Goal: Find contact information: Find contact information

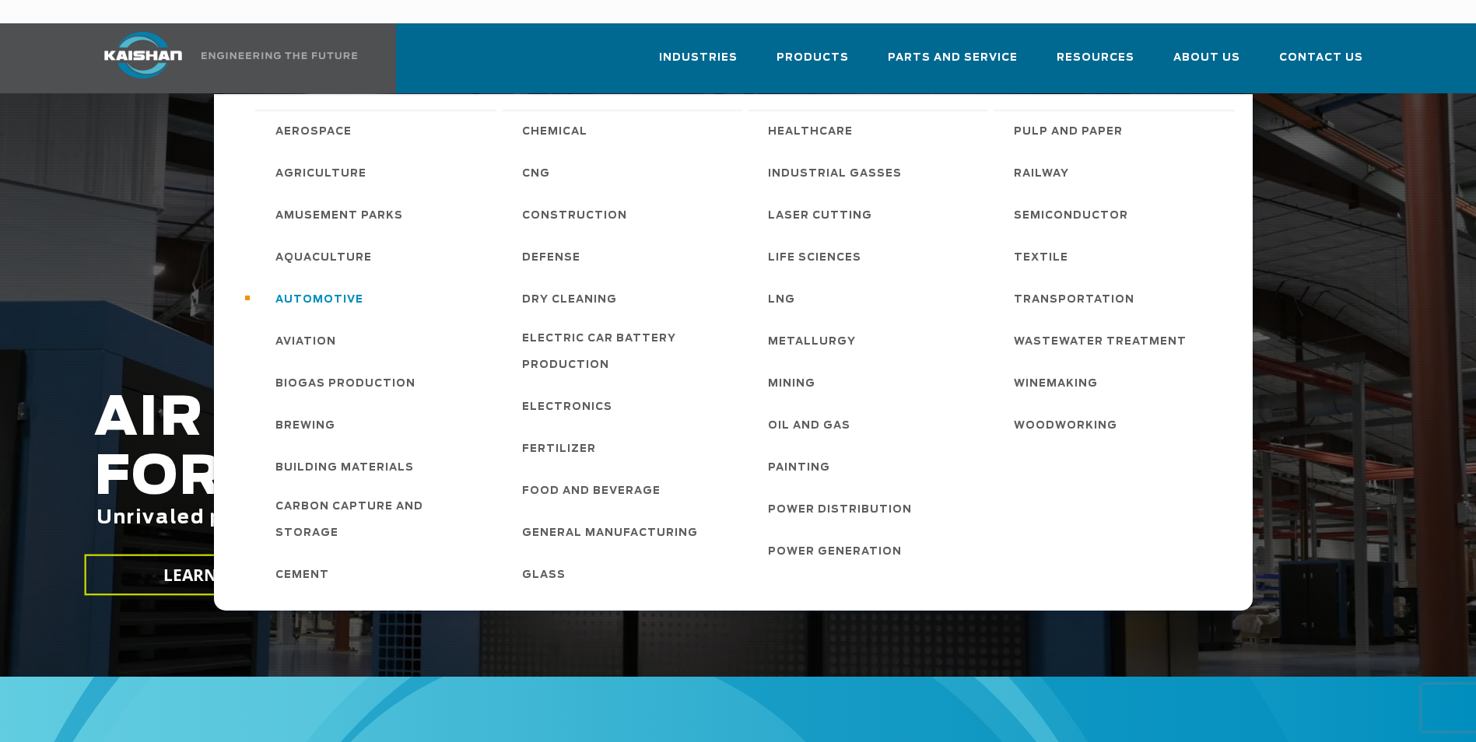
click at [322, 287] on span "Automotive" at bounding box center [319, 300] width 88 height 26
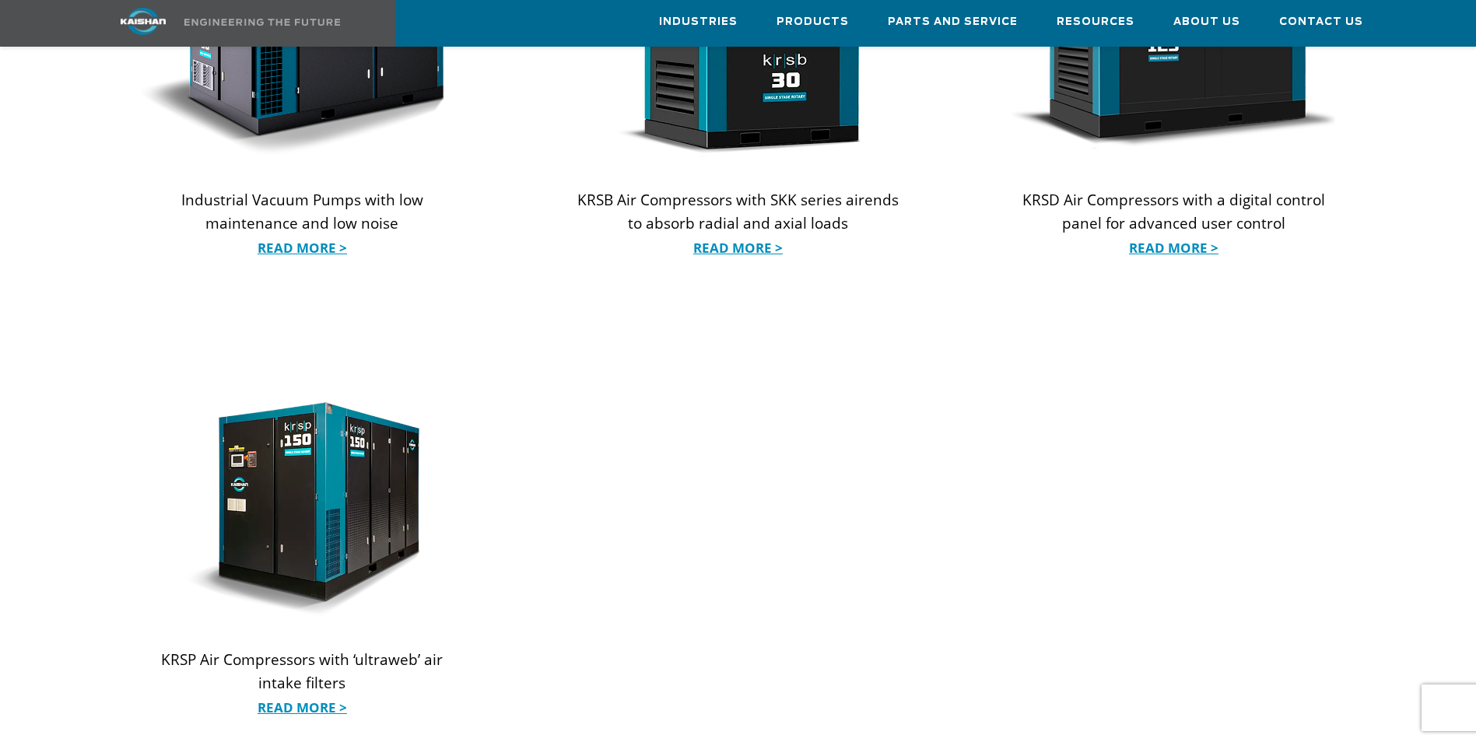
scroll to position [1556, 0]
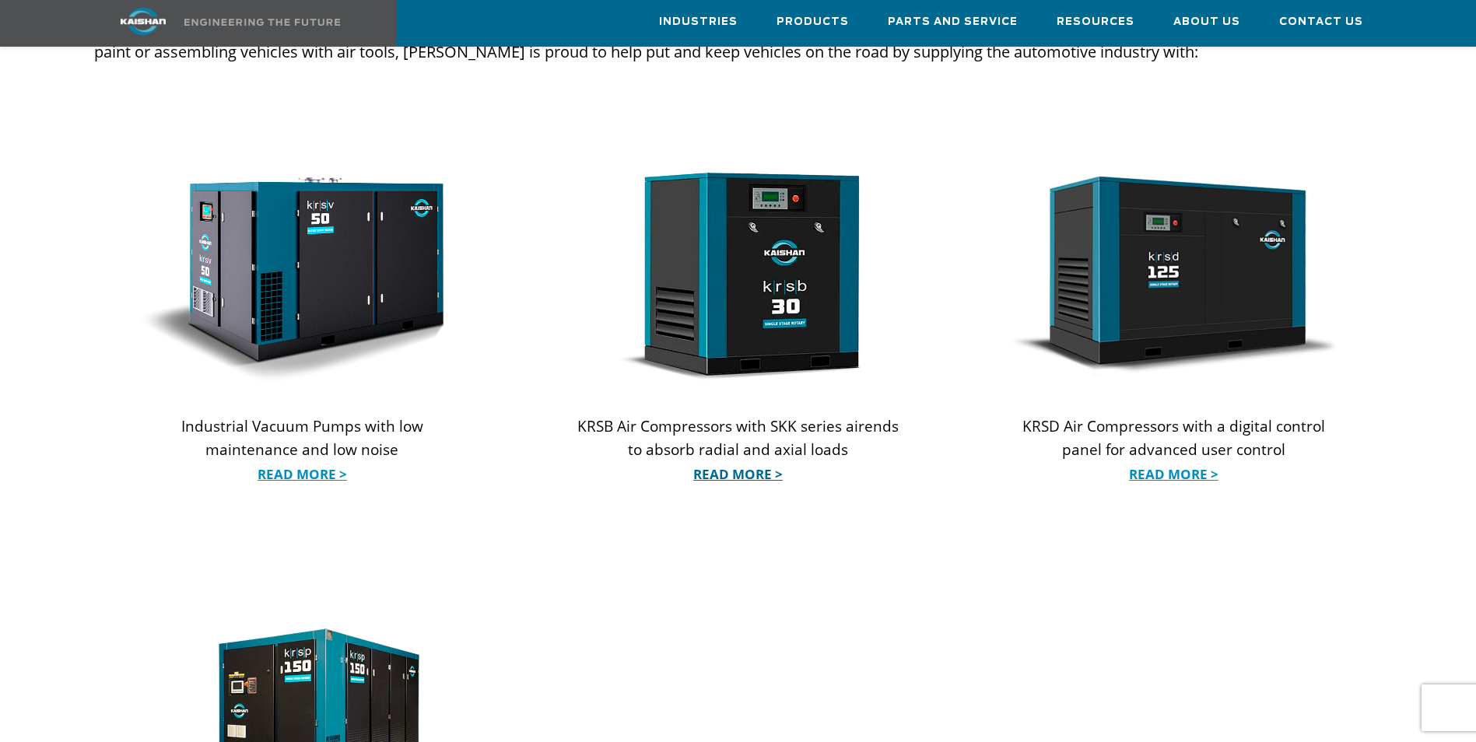
click at [741, 463] on link "Read More >" at bounding box center [738, 474] width 324 height 23
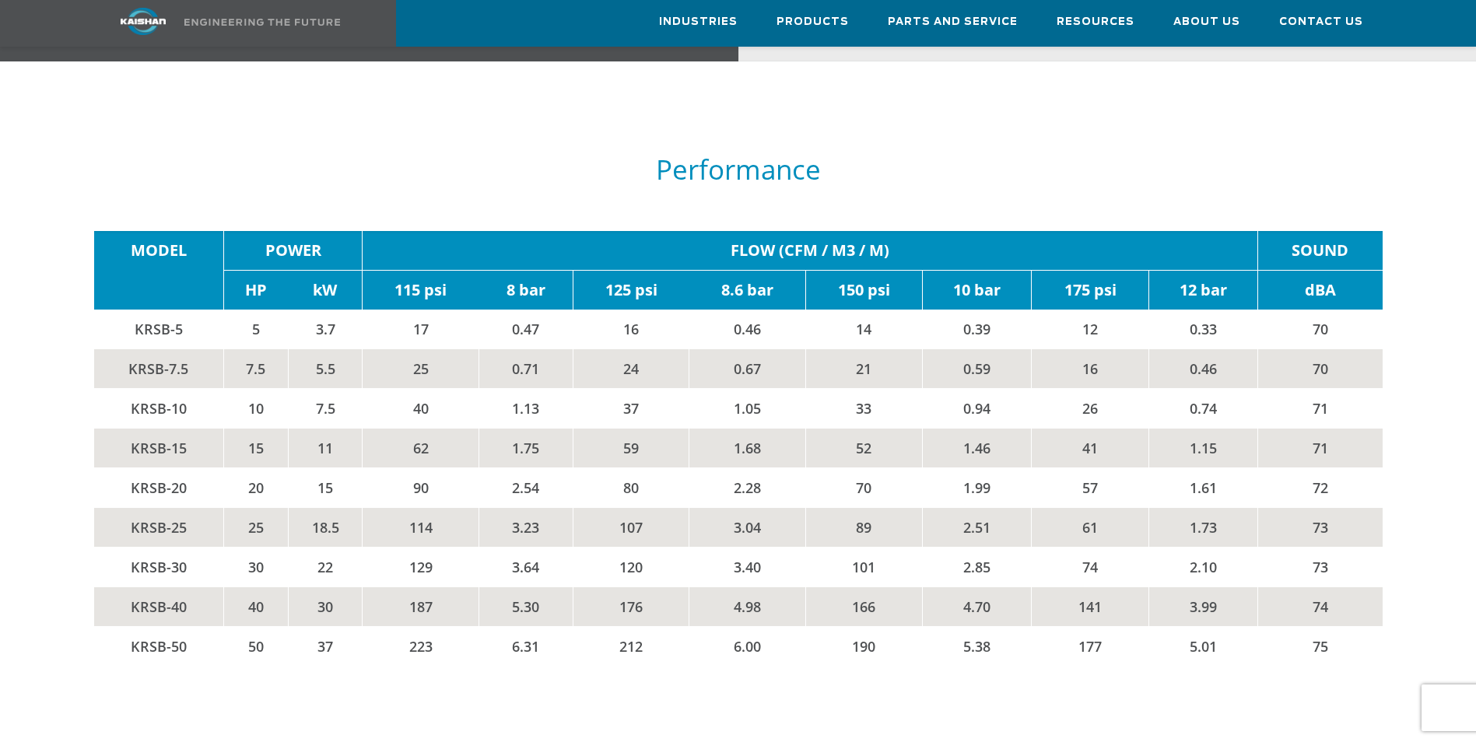
scroll to position [2645, 0]
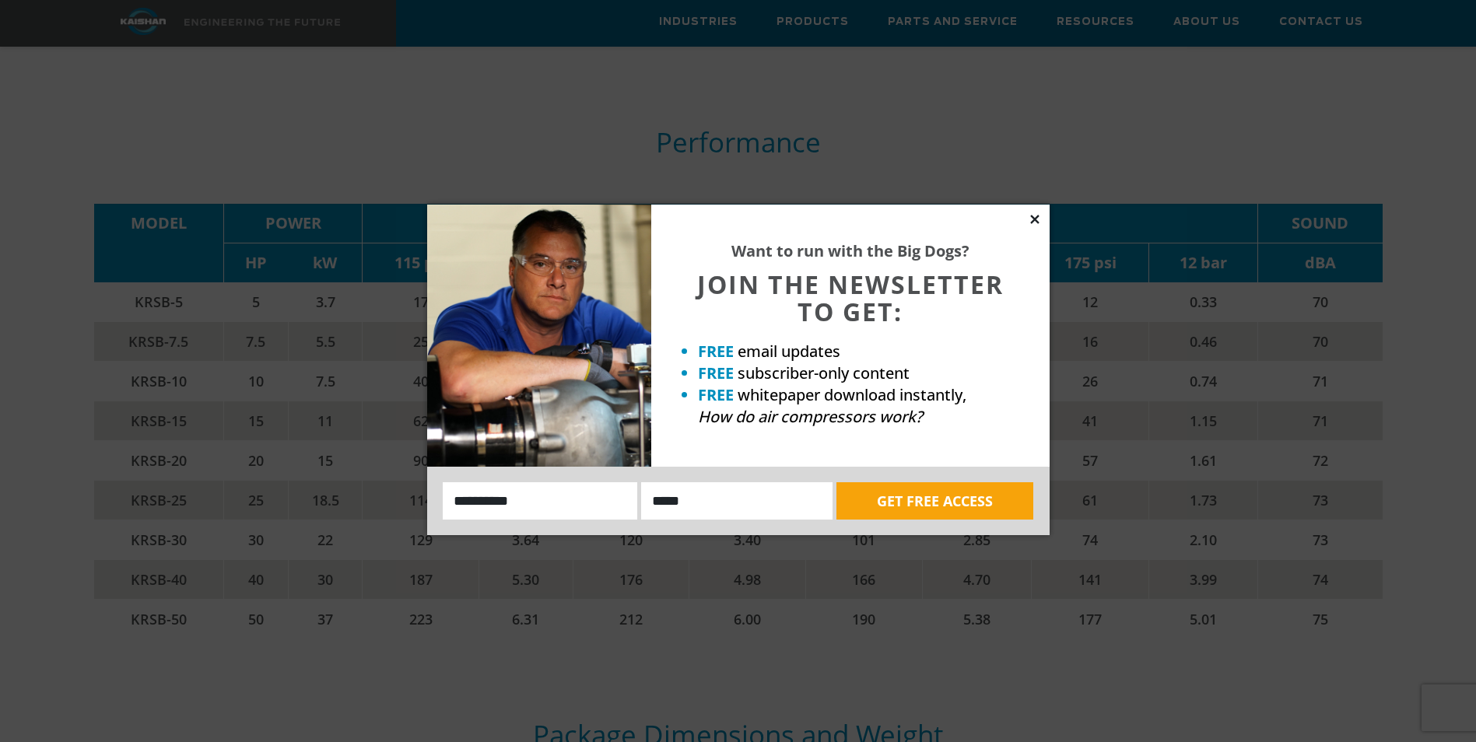
click at [1030, 219] on icon at bounding box center [1035, 219] width 14 height 14
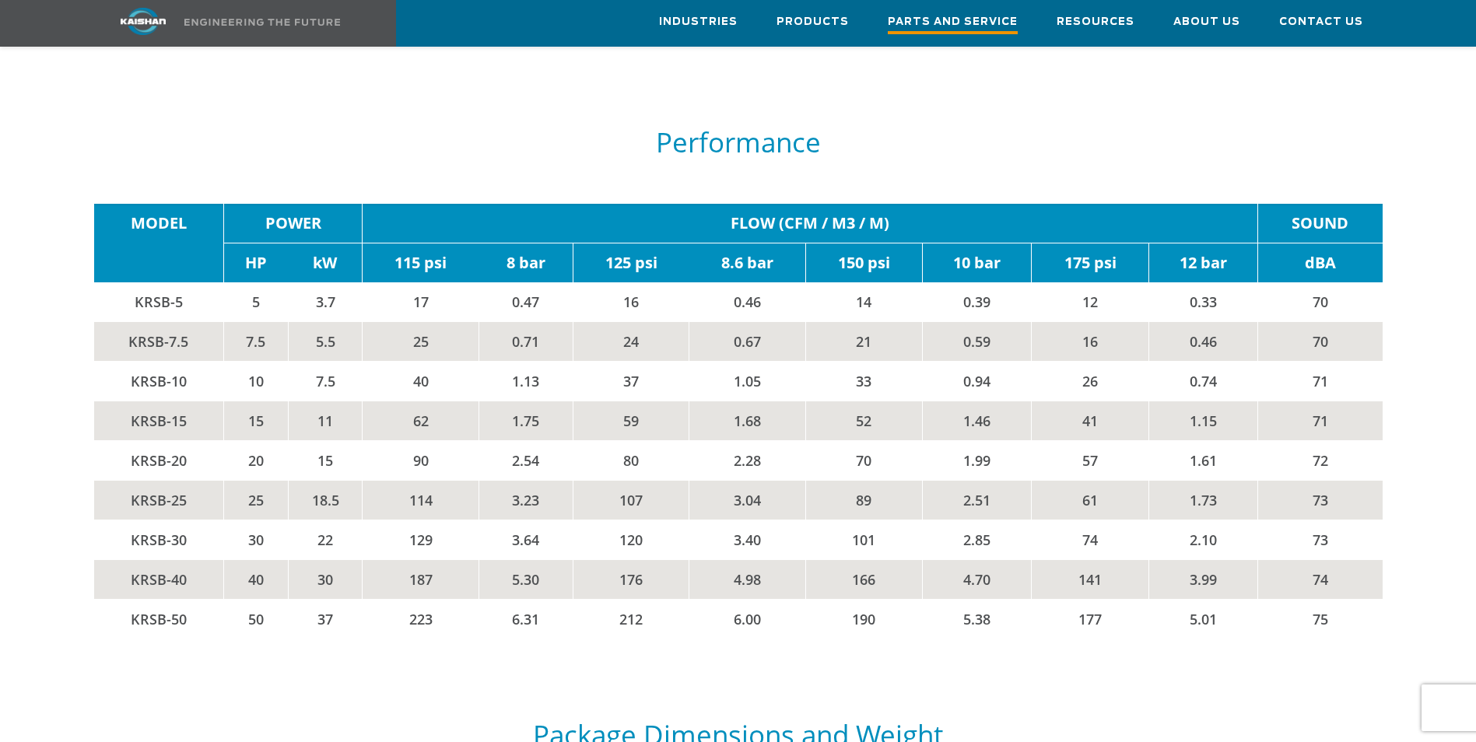
click at [979, 8] on link "Parts and Service" at bounding box center [953, 23] width 130 height 45
click at [972, 13] on span "Parts and Service" at bounding box center [953, 23] width 130 height 21
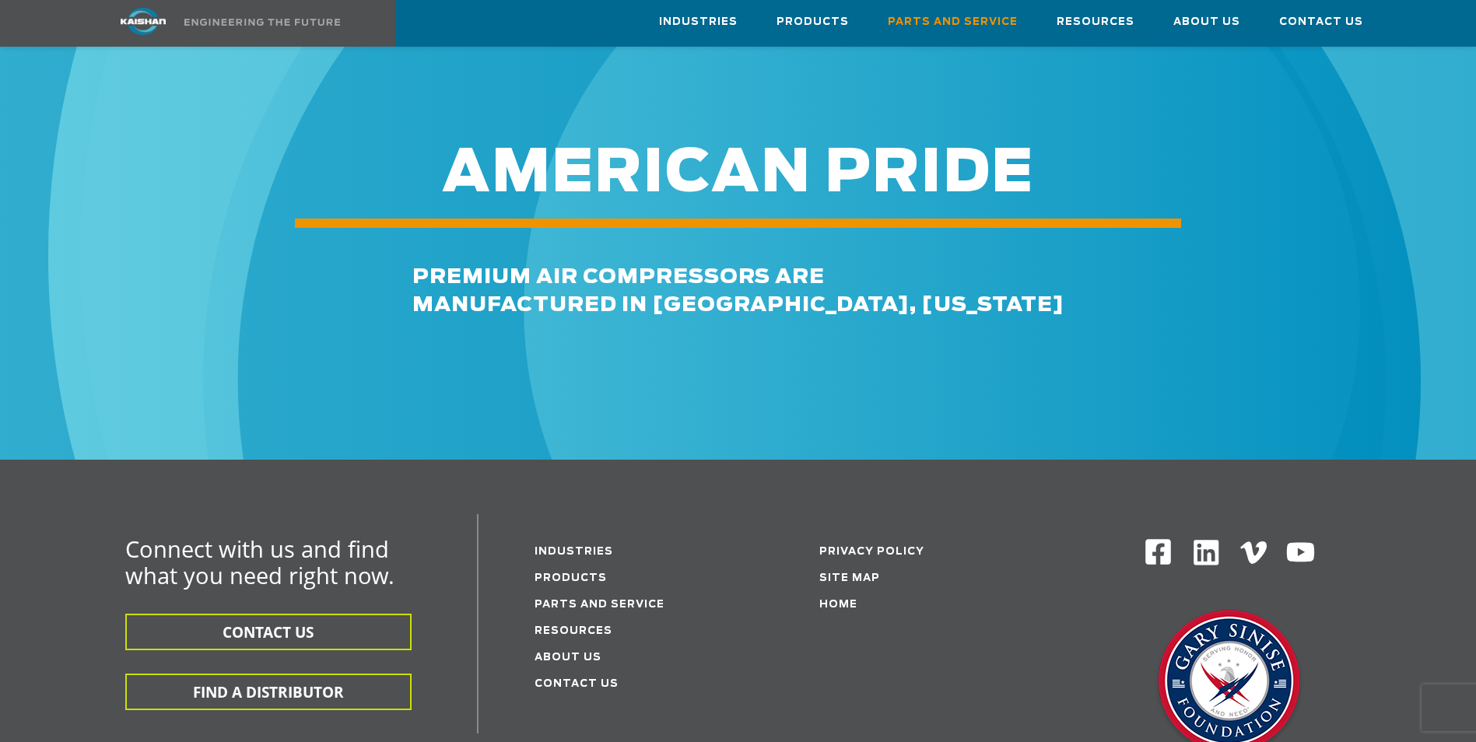
scroll to position [1924, 0]
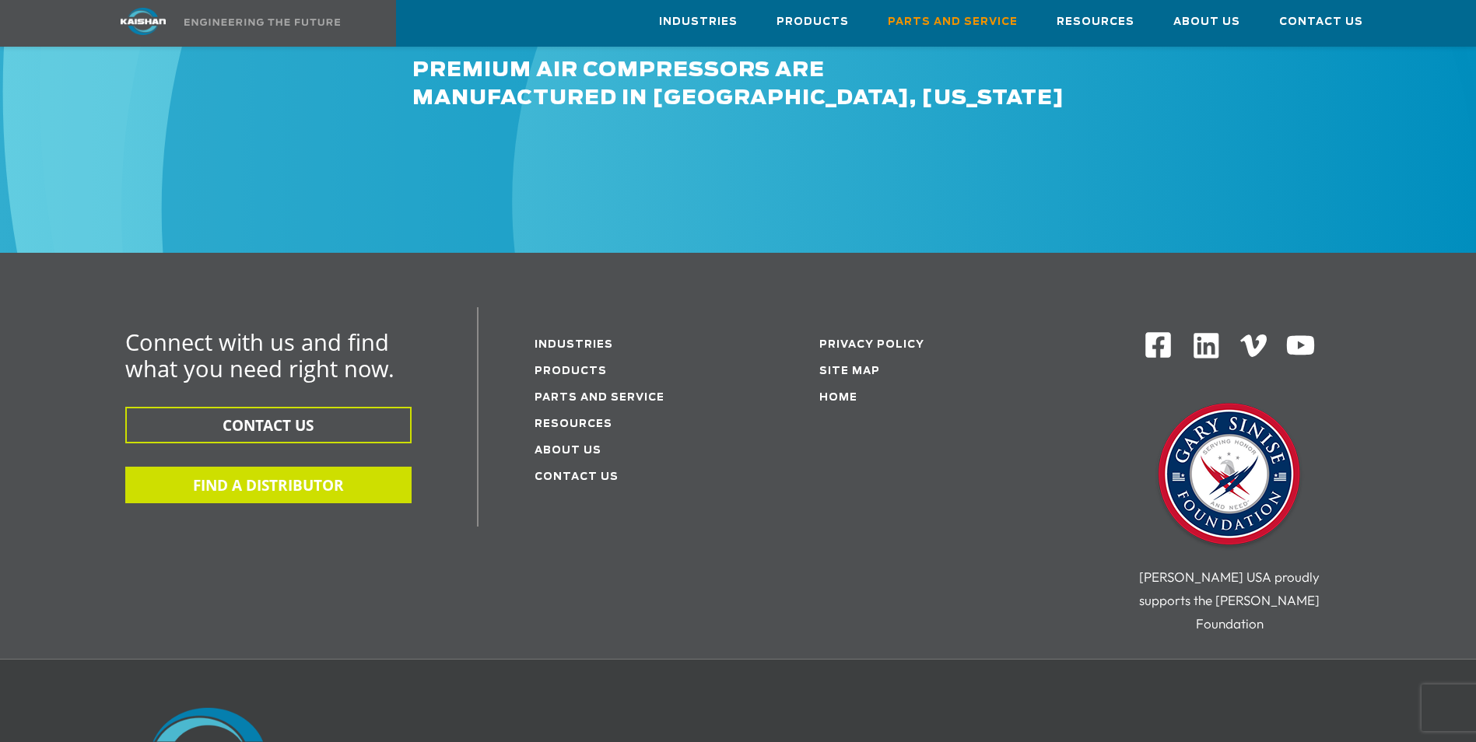
click at [343, 467] on button "FIND A DISTRIBUTOR" at bounding box center [268, 485] width 286 height 37
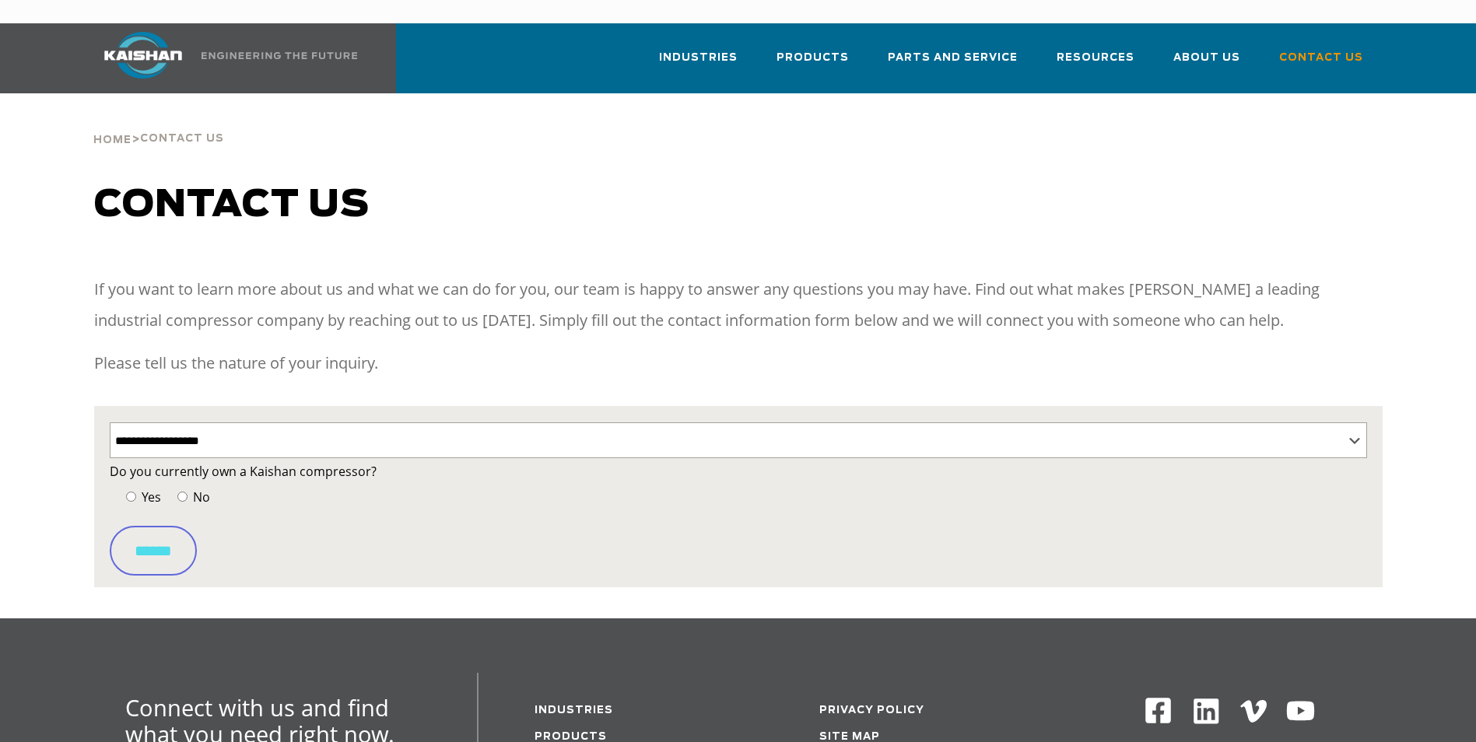
select select "**********"
click at [122, 486] on label "Yes" at bounding box center [141, 497] width 39 height 22
